Goal: Complete application form

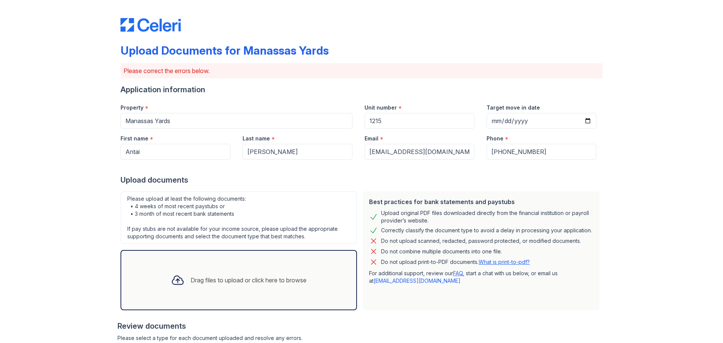
scroll to position [162, 0]
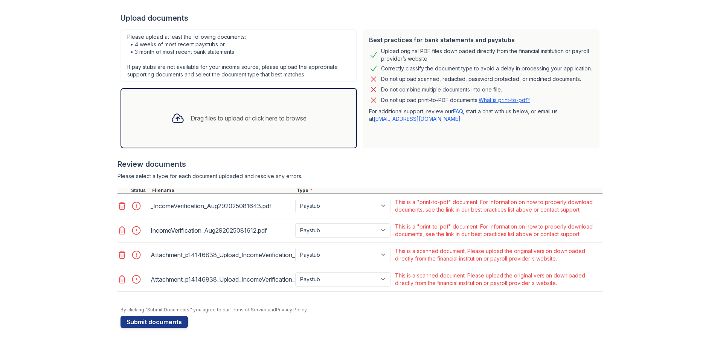
click at [234, 123] on div "Drag files to upload or click here to browse" at bounding box center [239, 118] width 148 height 26
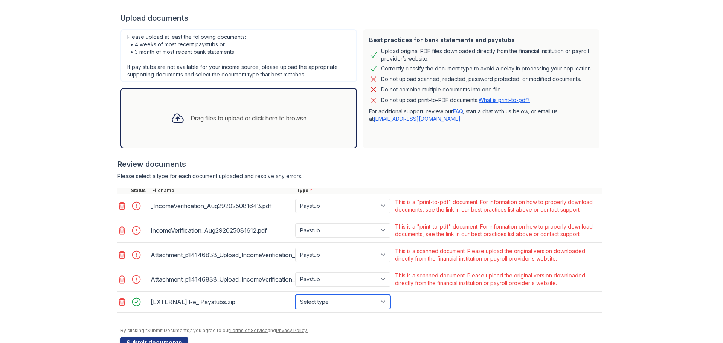
click at [368, 302] on select "Select type Paystub Bank Statement Offer Letter Tax Documents Benefit Award Let…" at bounding box center [342, 302] width 95 height 14
select select "paystub"
click at [295, 295] on select "Select type Paystub Bank Statement Offer Letter Tax Documents Benefit Award Let…" at bounding box center [342, 302] width 95 height 14
click at [167, 339] on button "Submit documents" at bounding box center [154, 343] width 67 height 12
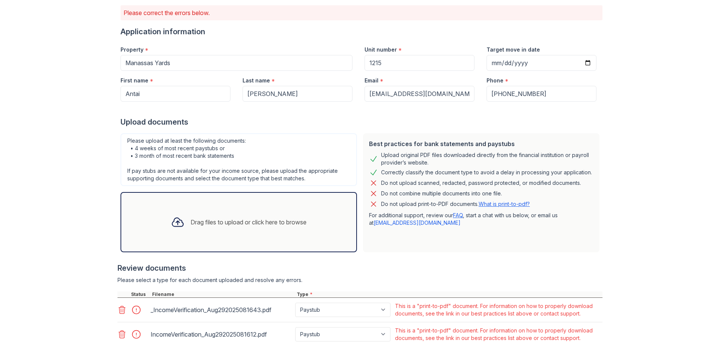
scroll to position [183, 0]
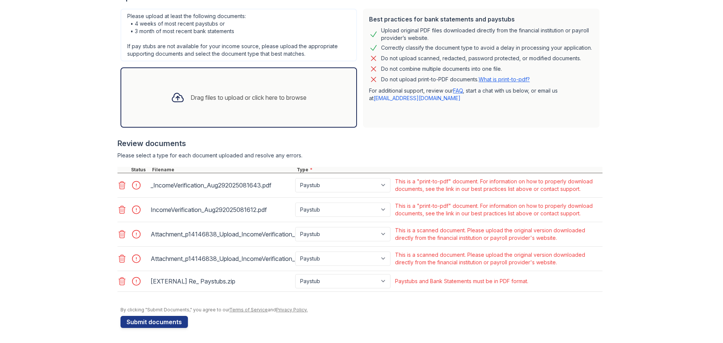
click at [119, 185] on icon at bounding box center [122, 185] width 9 height 9
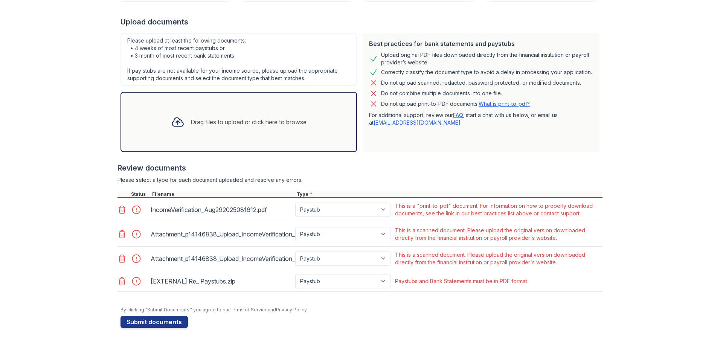
scroll to position [158, 0]
click at [119, 185] on div at bounding box center [360, 188] width 485 height 8
click at [122, 205] on div at bounding box center [123, 210] width 11 height 11
click at [119, 211] on icon at bounding box center [122, 209] width 9 height 9
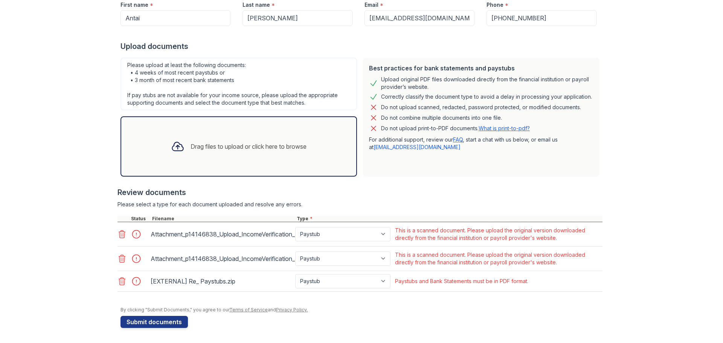
click at [119, 232] on icon at bounding box center [122, 235] width 6 height 8
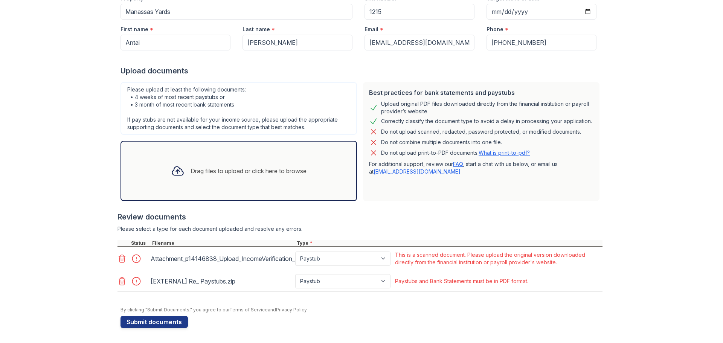
click at [118, 257] on icon at bounding box center [122, 258] width 9 height 9
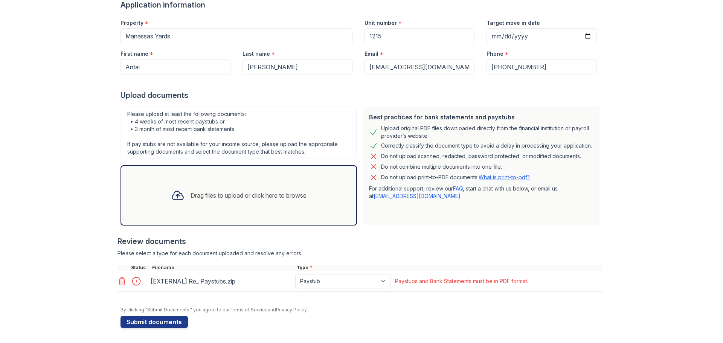
click at [118, 281] on icon at bounding box center [122, 281] width 9 height 9
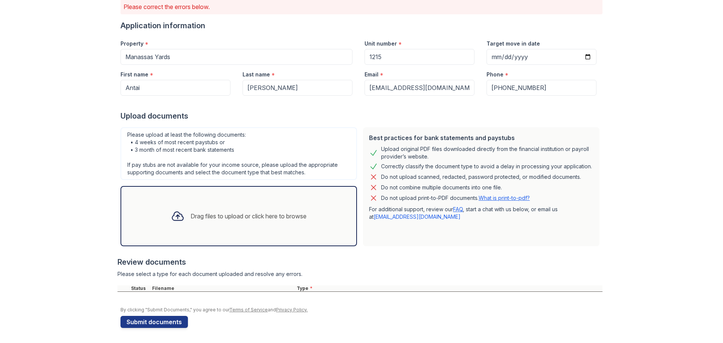
click at [171, 218] on icon at bounding box center [178, 216] width 14 height 14
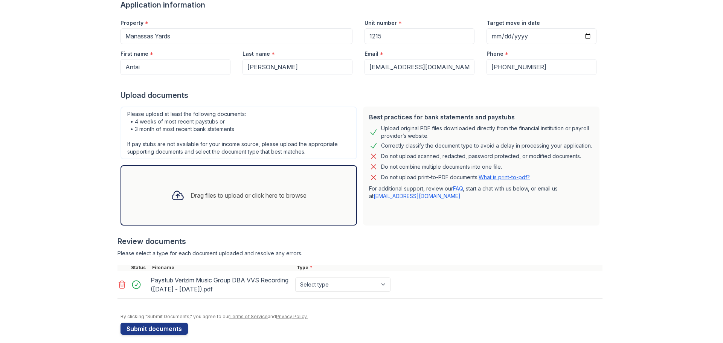
click at [196, 199] on div "Drag files to upload or click here to browse" at bounding box center [249, 195] width 116 height 9
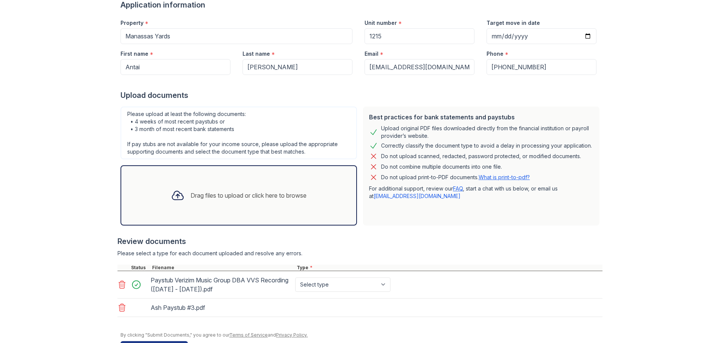
click at [175, 197] on icon at bounding box center [178, 196] width 14 height 14
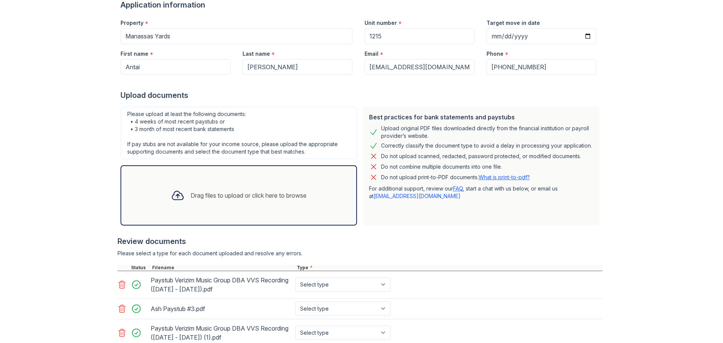
click at [182, 193] on div at bounding box center [178, 196] width 20 height 20
click at [201, 198] on div "Drag files to upload or click here to browse" at bounding box center [249, 195] width 116 height 9
click at [211, 191] on div "Drag files to upload or click here to browse" at bounding box center [249, 195] width 116 height 9
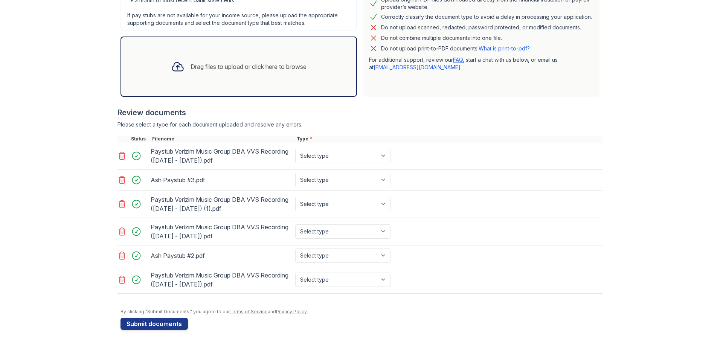
scroll to position [215, 0]
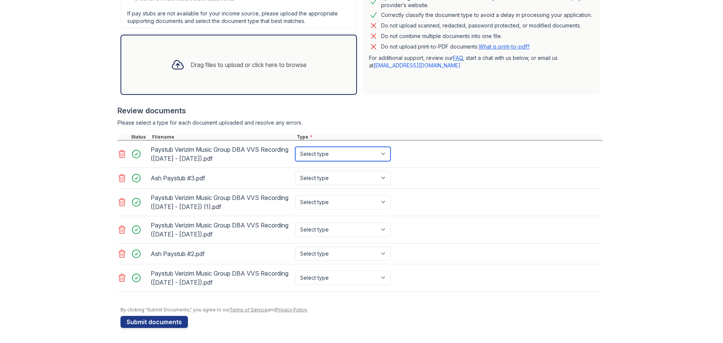
click at [359, 156] on select "Select type Paystub Bank Statement Offer Letter Tax Documents Benefit Award Let…" at bounding box center [342, 154] width 95 height 14
select select "paystub"
click at [295, 147] on select "Select type Paystub Bank Statement Offer Letter Tax Documents Benefit Award Let…" at bounding box center [342, 154] width 95 height 14
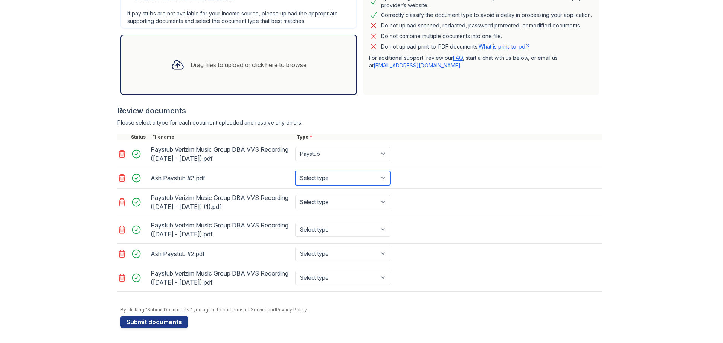
click at [336, 176] on select "Select type Paystub Bank Statement Offer Letter Tax Documents Benefit Award Let…" at bounding box center [342, 178] width 95 height 14
select select "paystub"
click at [295, 171] on select "Select type Paystub Bank Statement Offer Letter Tax Documents Benefit Award Let…" at bounding box center [342, 178] width 95 height 14
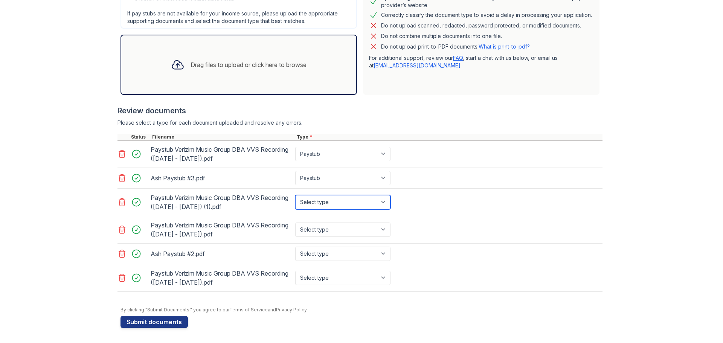
click at [331, 204] on select "Select type Paystub Bank Statement Offer Letter Tax Documents Benefit Award Let…" at bounding box center [342, 202] width 95 height 14
select select "paystub"
click at [295, 195] on select "Select type Paystub Bank Statement Offer Letter Tax Documents Benefit Award Let…" at bounding box center [342, 202] width 95 height 14
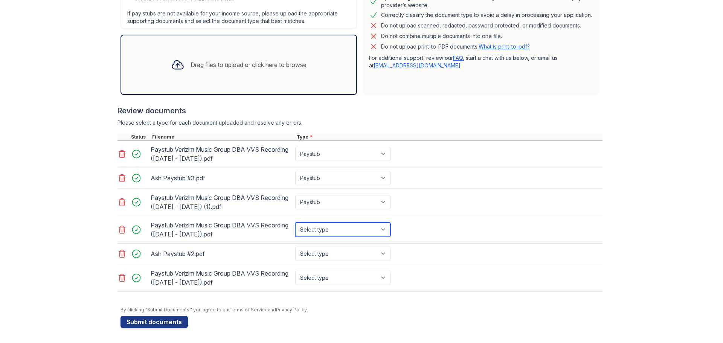
click at [327, 229] on select "Select type Paystub Bank Statement Offer Letter Tax Documents Benefit Award Let…" at bounding box center [342, 230] width 95 height 14
select select "paystub"
click at [295, 223] on select "Select type Paystub Bank Statement Offer Letter Tax Documents Benefit Award Let…" at bounding box center [342, 230] width 95 height 14
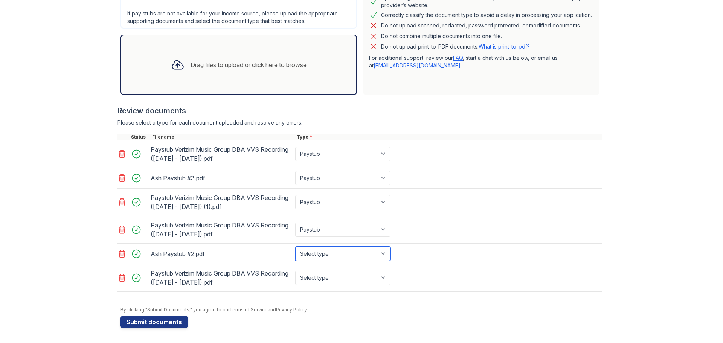
click at [322, 257] on select "Select type Paystub Bank Statement Offer Letter Tax Documents Benefit Award Let…" at bounding box center [342, 254] width 95 height 14
select select "paystub"
click at [295, 247] on select "Select type Paystub Bank Statement Offer Letter Tax Documents Benefit Award Let…" at bounding box center [342, 254] width 95 height 14
click at [323, 281] on select "Select type Paystub Bank Statement Offer Letter Tax Documents Benefit Award Let…" at bounding box center [342, 278] width 95 height 14
select select "paystub"
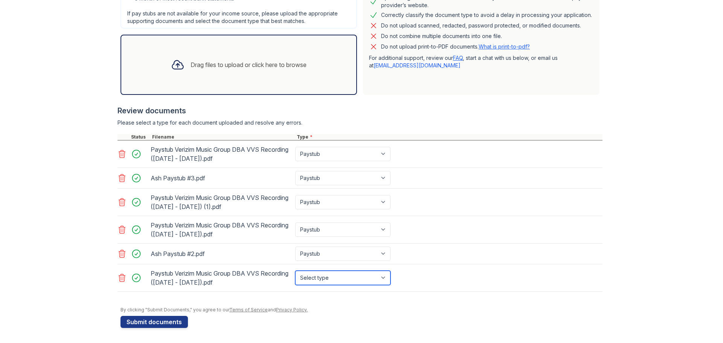
click at [295, 271] on select "Select type Paystub Bank Statement Offer Letter Tax Documents Benefit Award Let…" at bounding box center [342, 278] width 95 height 14
click at [164, 322] on button "Submit documents" at bounding box center [154, 322] width 67 height 12
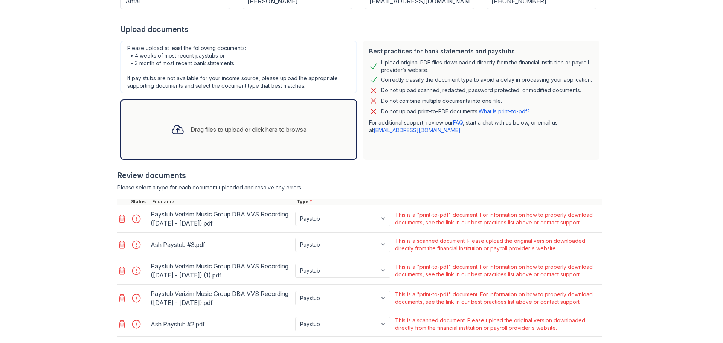
scroll to position [223, 0]
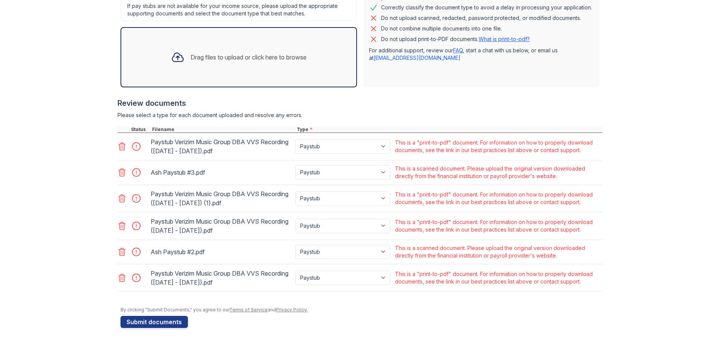
click at [118, 280] on icon at bounding box center [122, 277] width 9 height 9
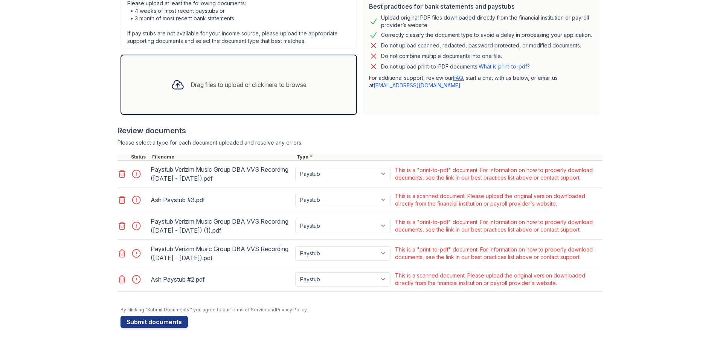
click at [118, 281] on icon at bounding box center [122, 279] width 9 height 9
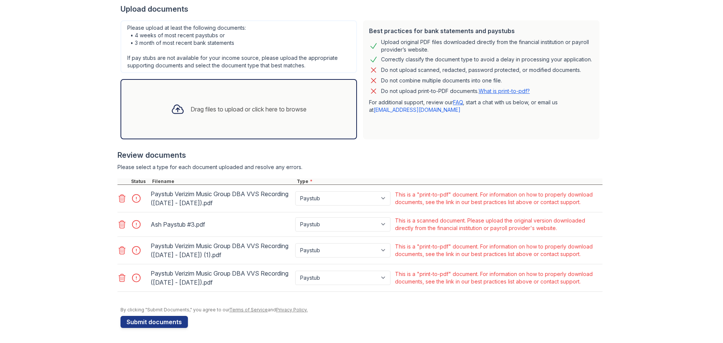
click at [123, 250] on icon at bounding box center [122, 250] width 9 height 9
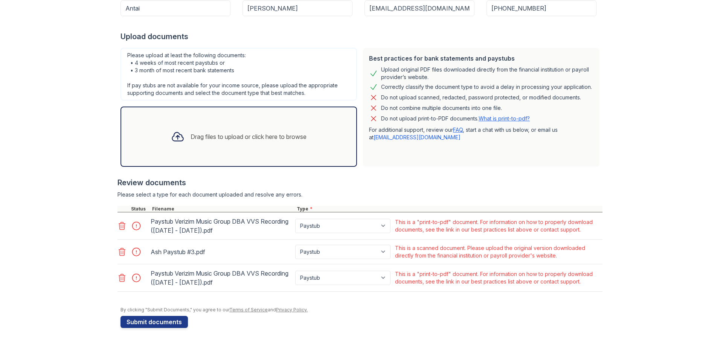
click at [119, 231] on div at bounding box center [123, 226] width 11 height 11
click at [119, 227] on icon at bounding box center [122, 225] width 9 height 9
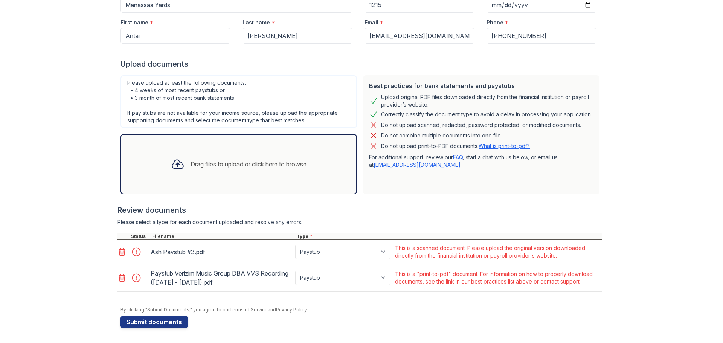
click at [120, 252] on icon at bounding box center [122, 251] width 9 height 9
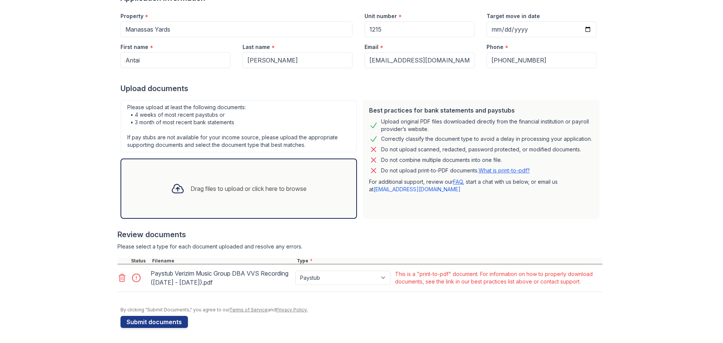
click at [119, 278] on icon at bounding box center [122, 277] width 9 height 9
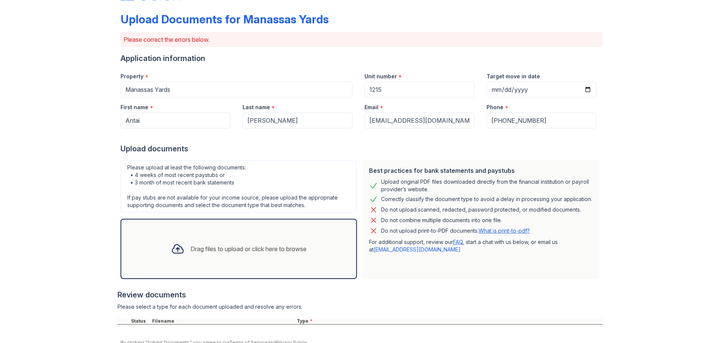
scroll to position [0, 0]
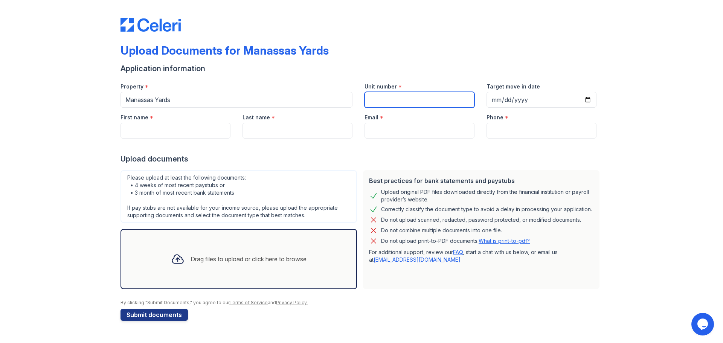
click at [421, 101] on input "Unit number" at bounding box center [420, 100] width 110 height 16
click at [229, 259] on div "Drag files to upload or click here to browse" at bounding box center [249, 259] width 116 height 9
